Goal: Information Seeking & Learning: Learn about a topic

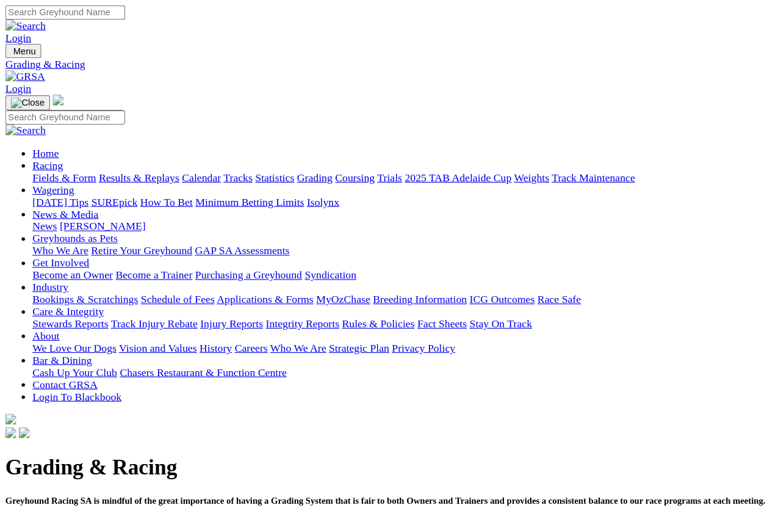
scroll to position [7, 0]
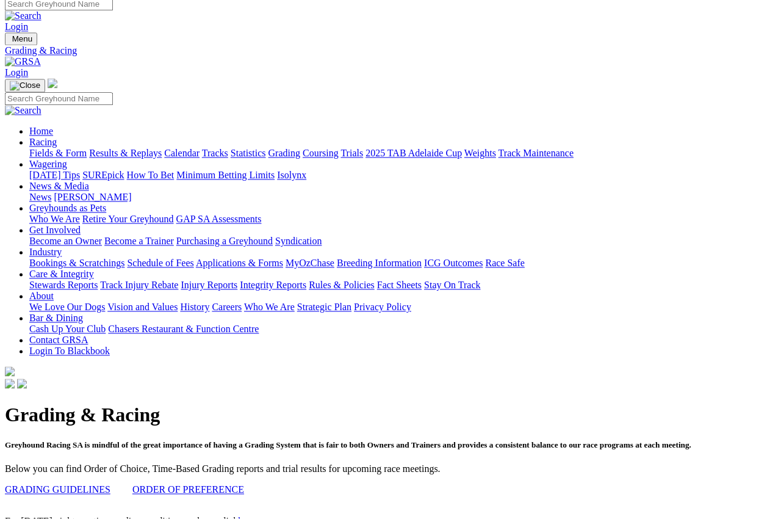
click at [56, 148] on div "Fields & Form Results & Replays Calendar Tracks Statistics Grading Coursing Tri…" at bounding box center [402, 153] width 747 height 11
click at [56, 148] on link "Fields & Form" at bounding box center [57, 153] width 57 height 10
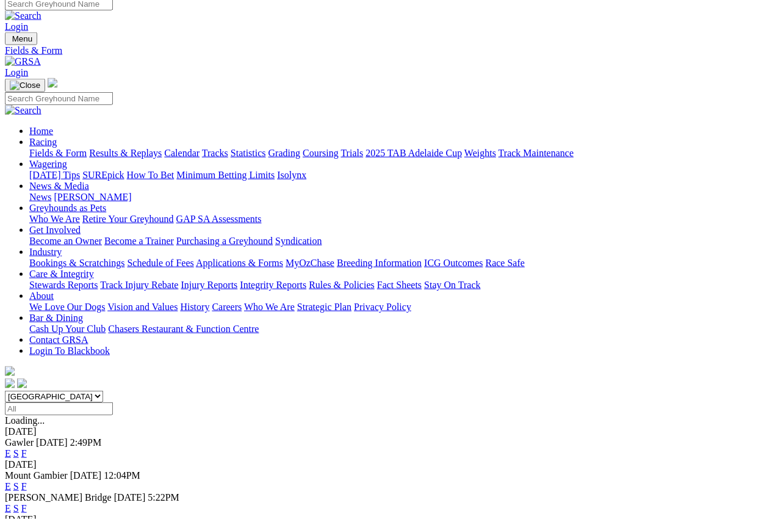
scroll to position [7, 0]
click at [27, 448] on link "F" at bounding box center [23, 453] width 5 height 10
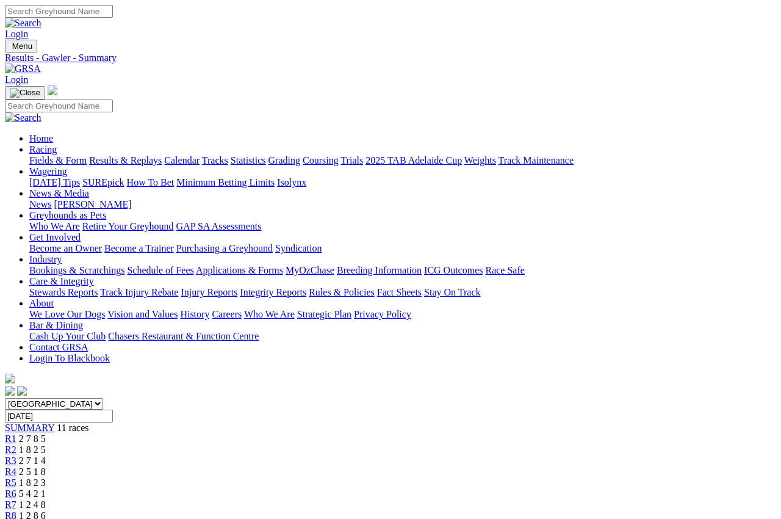
scroll to position [7, 0]
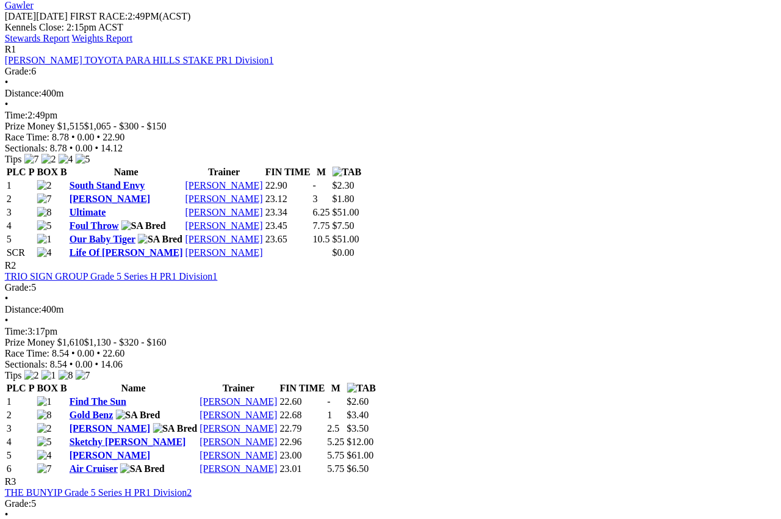
scroll to position [566, 57]
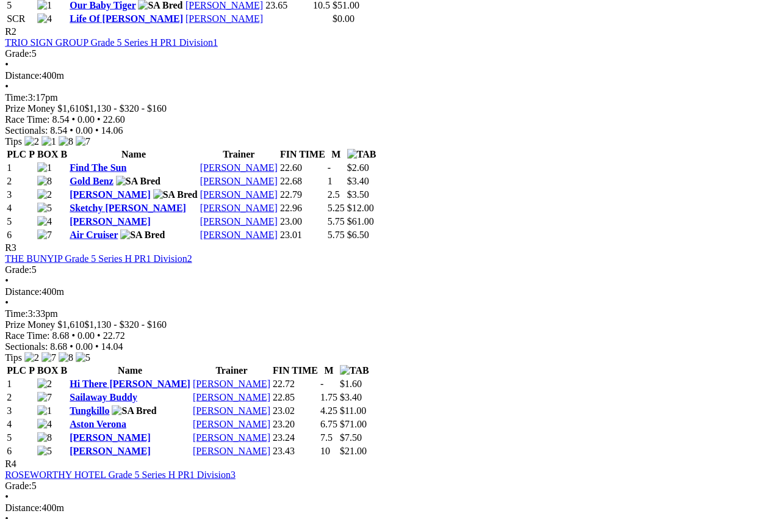
scroll to position [800, 61]
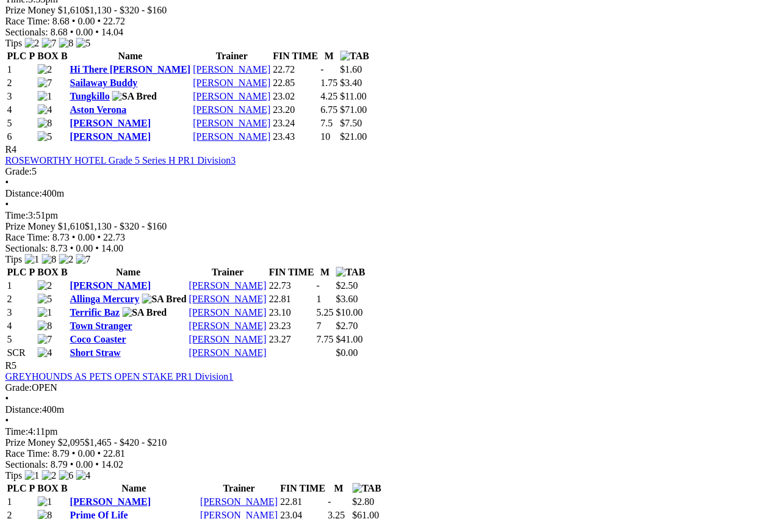
scroll to position [1113, 24]
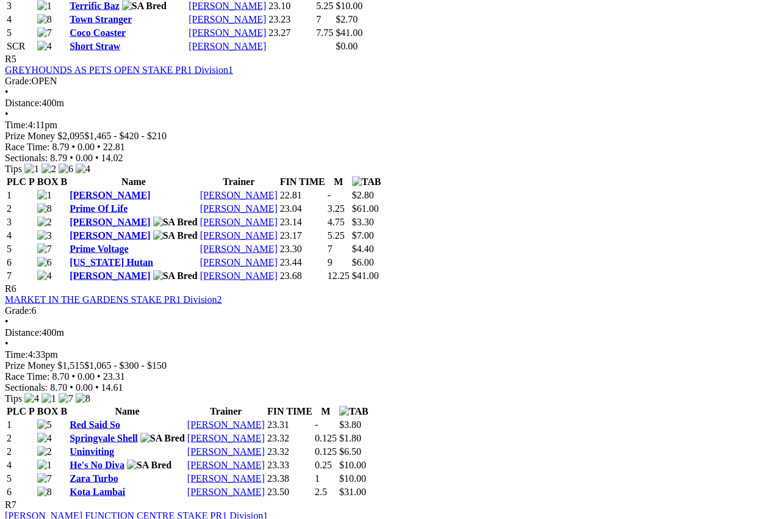
scroll to position [1417, 6]
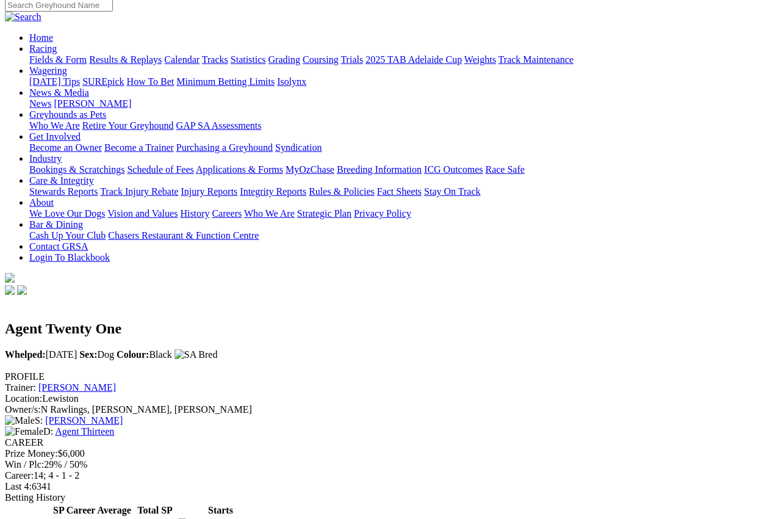
scroll to position [99, 0]
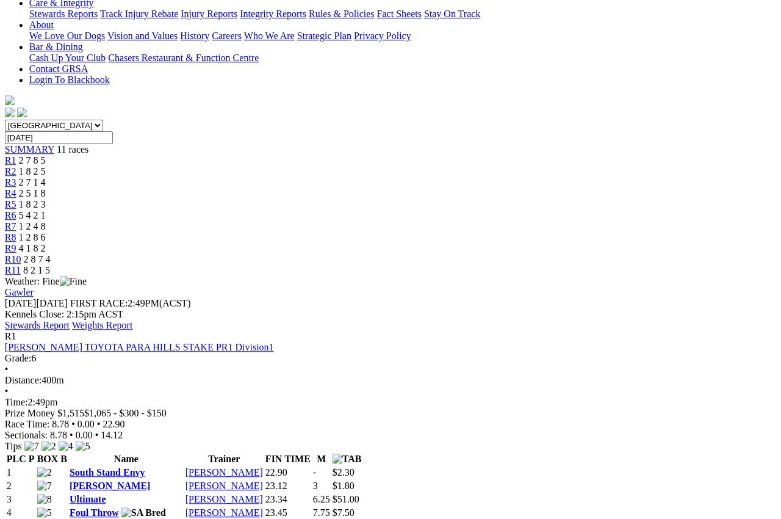
scroll to position [278, 7]
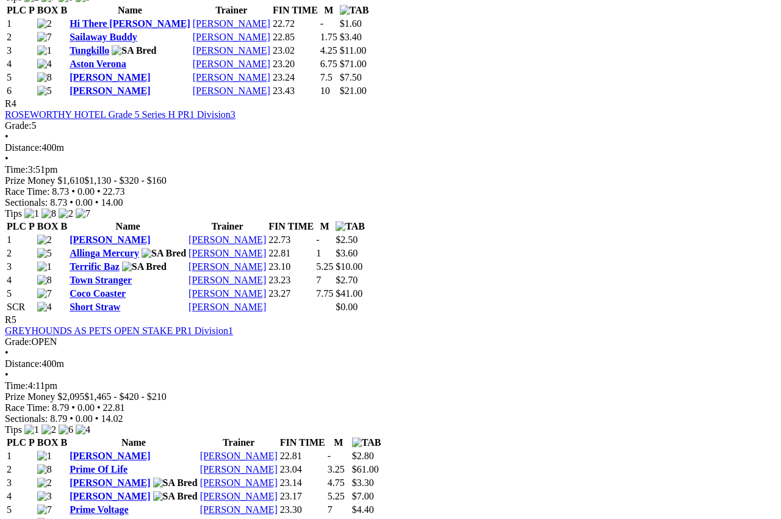
scroll to position [1152, 0]
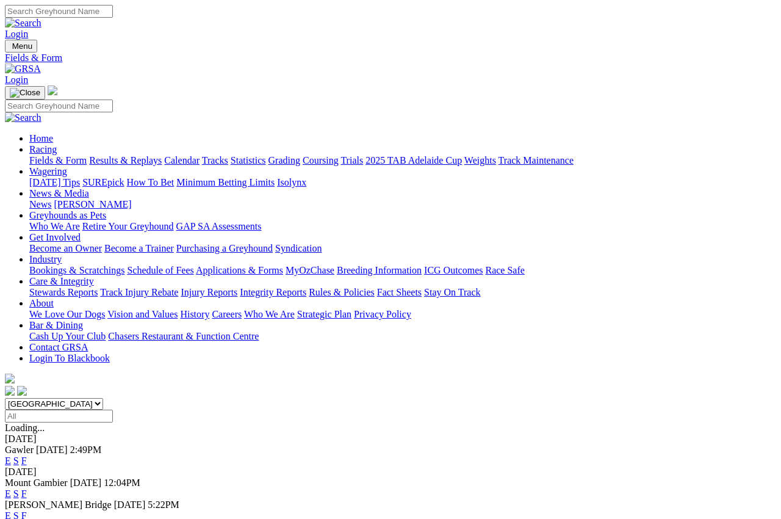
click at [300, 155] on link "Grading" at bounding box center [284, 160] width 32 height 10
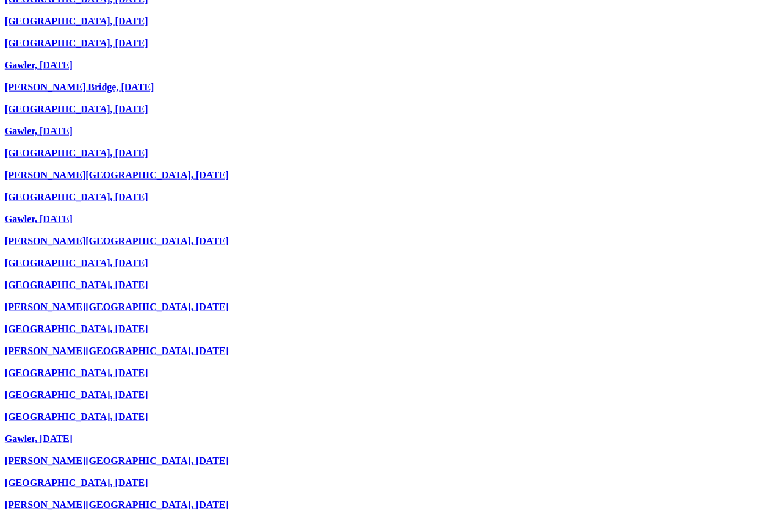
scroll to position [902, 158]
